Goal: Navigation & Orientation: Find specific page/section

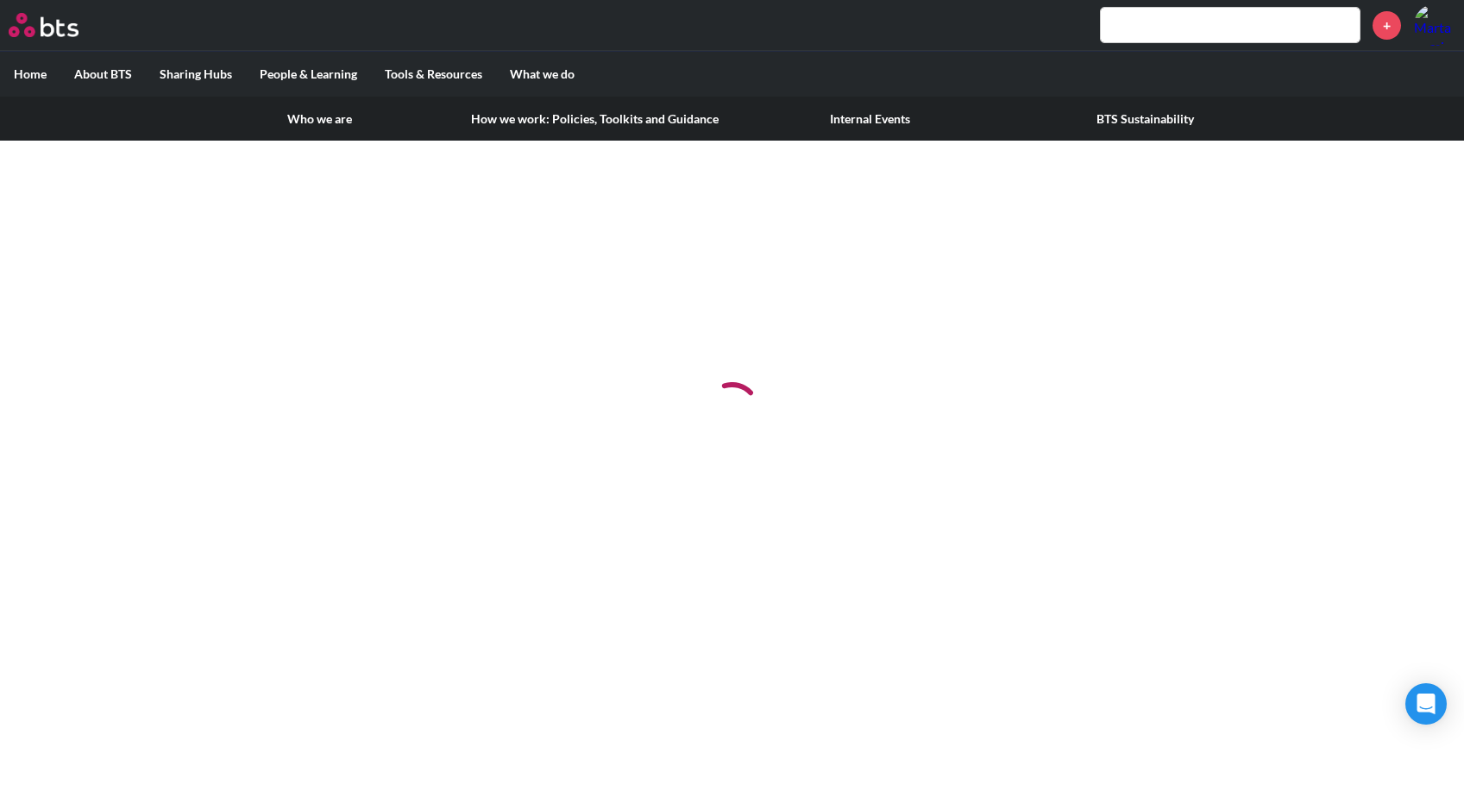
click at [875, 122] on link "Internal Events" at bounding box center [870, 119] width 275 height 45
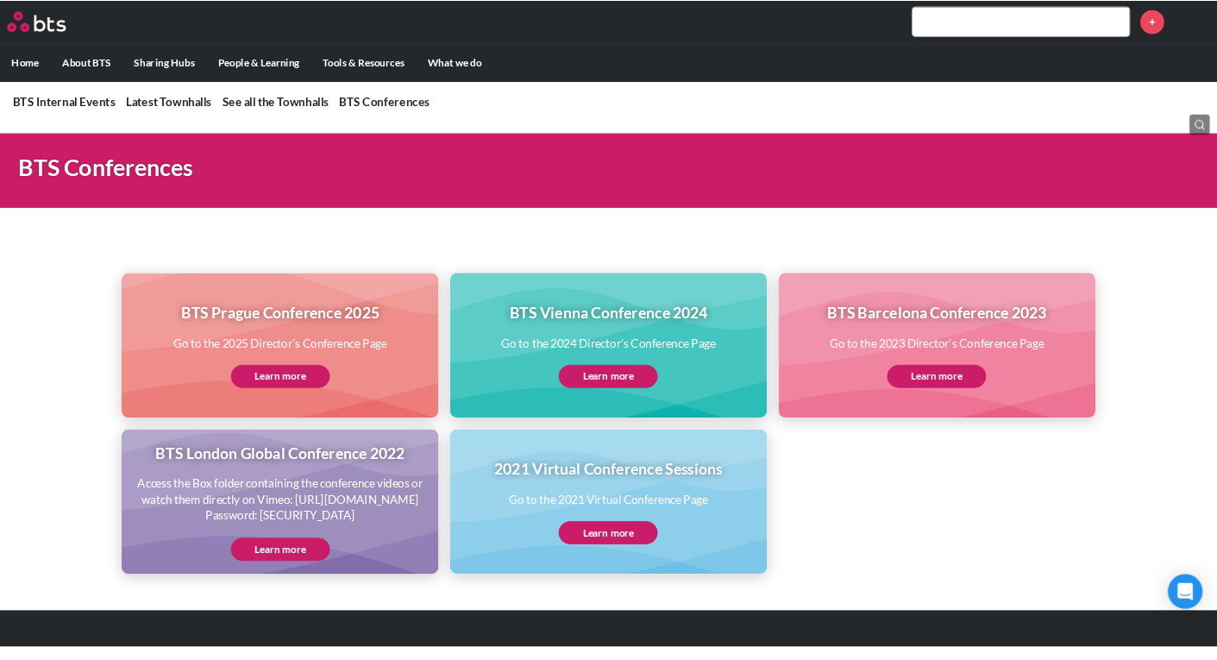
scroll to position [1460, 0]
